Goal: Find specific page/section: Find specific page/section

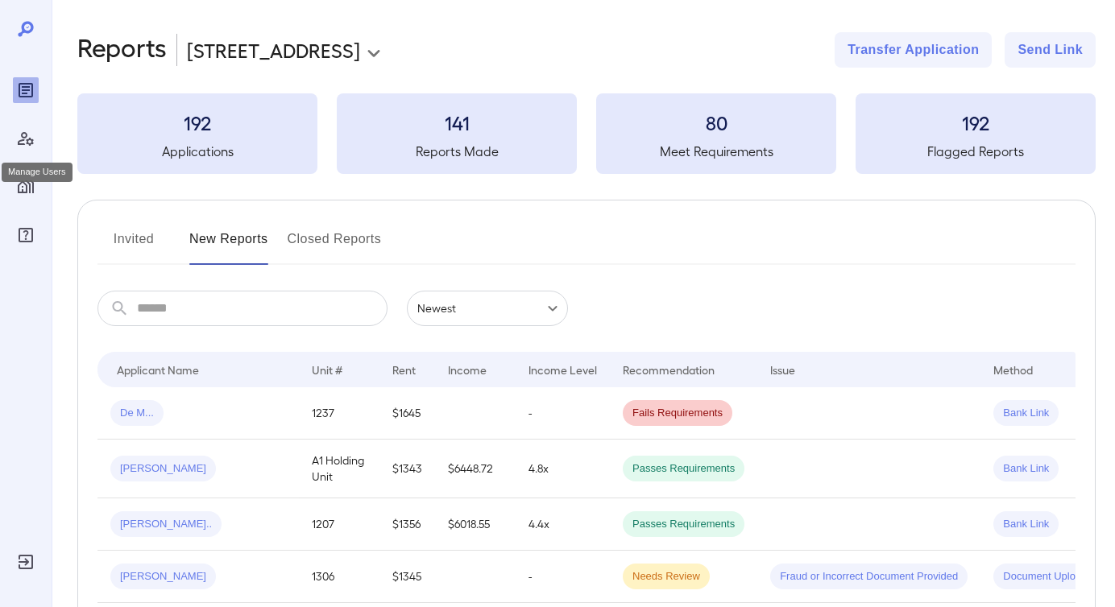
click at [28, 149] on div "Manage Users" at bounding box center [26, 139] width 26 height 26
